Goal: Find specific page/section: Find specific page/section

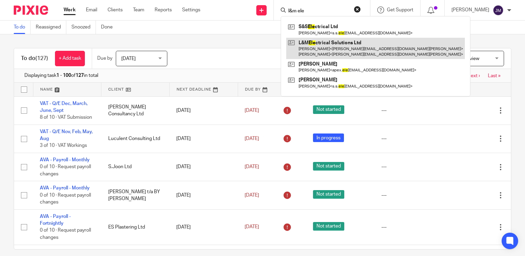
type input "l&m ele"
click at [347, 49] on link at bounding box center [375, 48] width 179 height 21
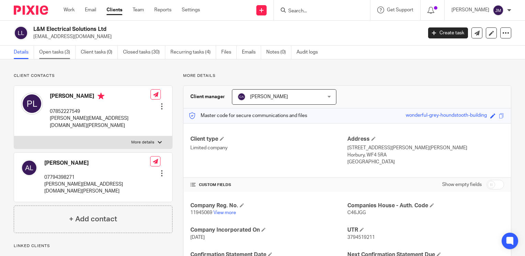
click at [64, 57] on link "Open tasks (3)" at bounding box center [57, 52] width 36 height 13
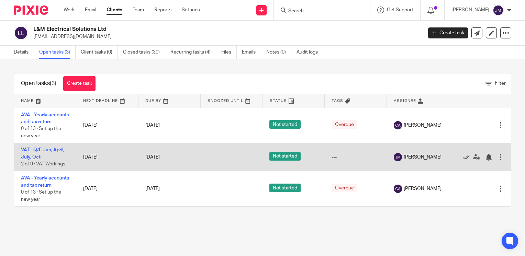
click at [36, 157] on link "VAT - Q/E Jan, April, July, Oct" at bounding box center [42, 154] width 43 height 12
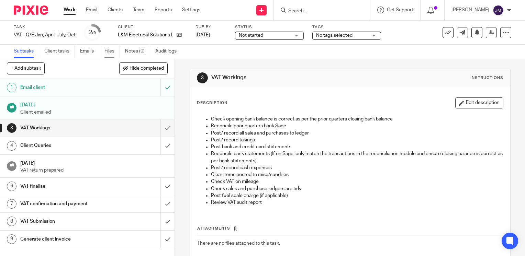
click at [113, 53] on link "Files" at bounding box center [112, 51] width 15 height 13
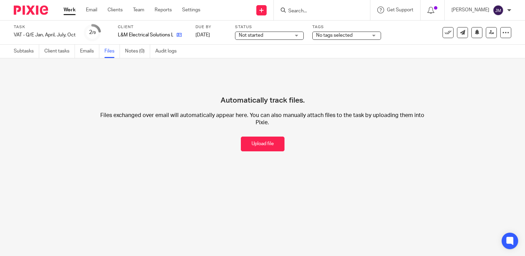
click at [179, 32] on link at bounding box center [177, 35] width 9 height 7
